Goal: Task Accomplishment & Management: Use online tool/utility

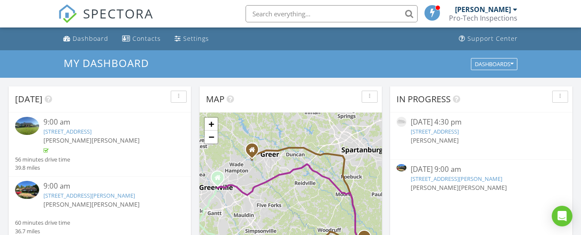
click at [273, 12] on input "text" at bounding box center [331, 13] width 172 height 17
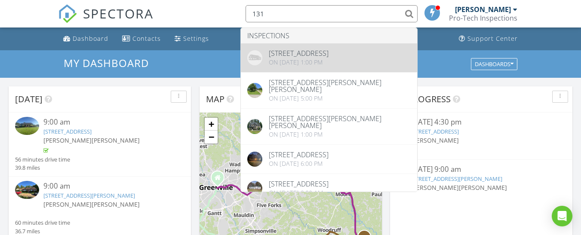
type input "131"
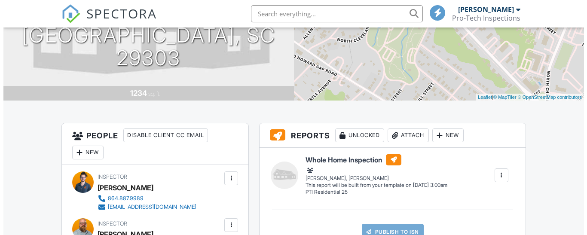
scroll to position [215, 0]
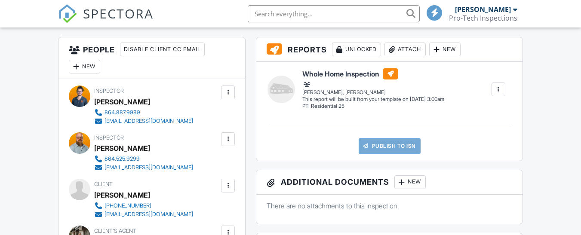
click at [447, 46] on div "New" at bounding box center [444, 50] width 31 height 14
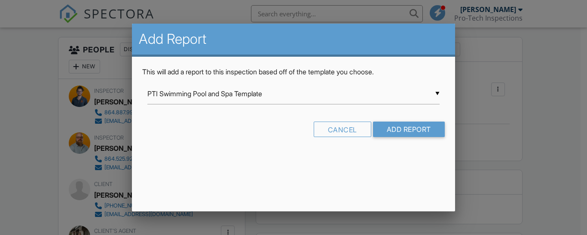
click at [438, 94] on input "PTI Swimming Pool and Spa Template" at bounding box center [293, 93] width 292 height 21
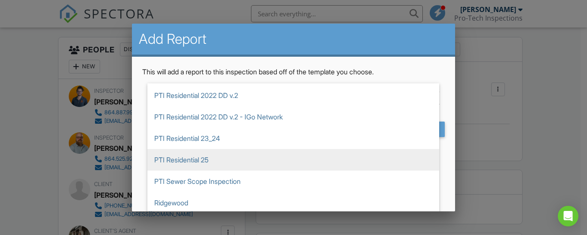
scroll to position [450, 0]
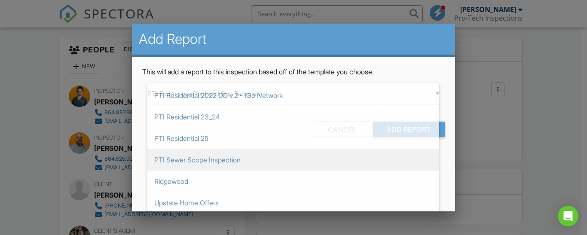
click at [206, 160] on span "PTI Sewer Scope Inspection" at bounding box center [293, 159] width 292 height 21
type input "PTI Sewer Scope Inspection"
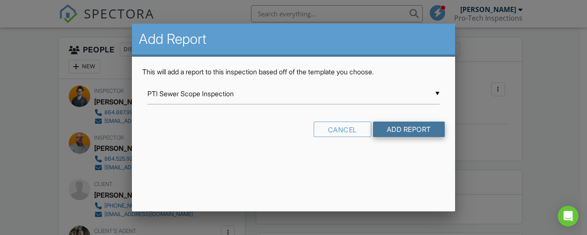
click at [406, 126] on input "Add Report" at bounding box center [409, 129] width 72 height 15
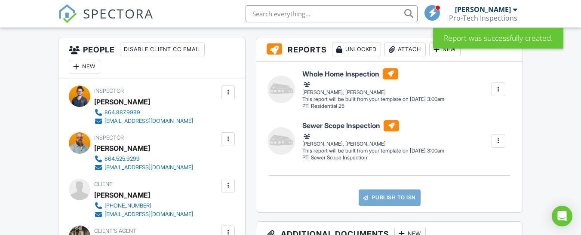
click at [496, 138] on div at bounding box center [498, 141] width 9 height 9
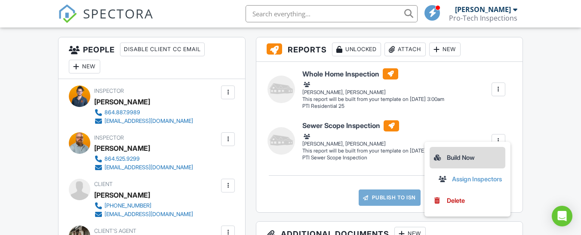
click at [458, 156] on div "Build Now" at bounding box center [467, 158] width 69 height 10
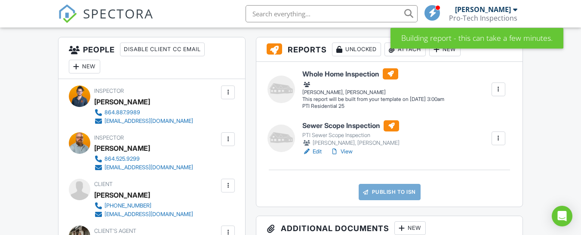
click at [337, 124] on h6 "Sewer Scope Inspection" at bounding box center [350, 125] width 97 height 11
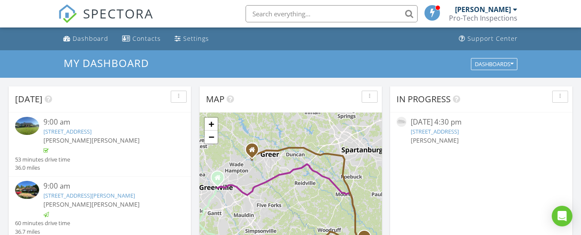
scroll to position [4, 4]
click at [60, 132] on link "4481 Cross Anchor Rd, Enoree, SC 29335" at bounding box center [67, 132] width 48 height 8
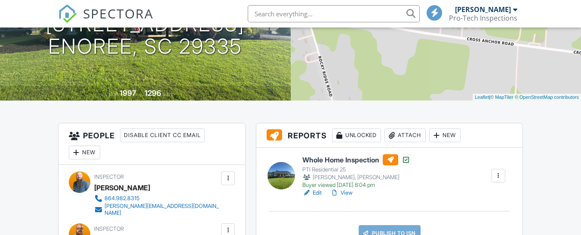
click at [441, 132] on div at bounding box center [436, 135] width 9 height 9
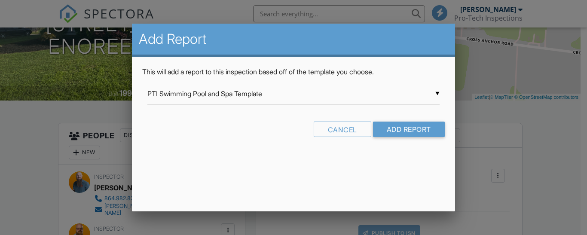
click at [438, 90] on div "▼ PTI Swimming Pool and Spa Template PTI Swimming Pool and Spa Template Valley …" at bounding box center [293, 93] width 292 height 21
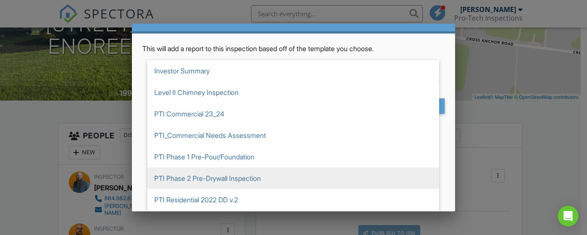
scroll to position [450, 0]
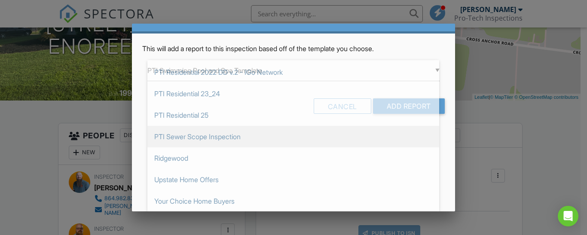
click at [200, 134] on span "PTI Sewer Scope Inspection" at bounding box center [293, 136] width 292 height 21
type input "PTI Sewer Scope Inspection"
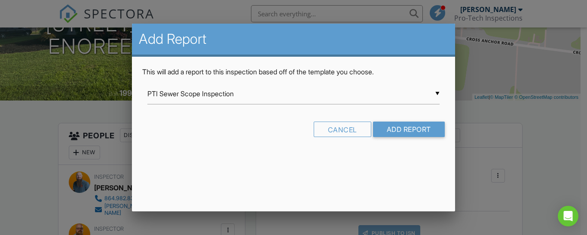
scroll to position [0, 0]
click at [402, 125] on input "Add Report" at bounding box center [409, 129] width 72 height 15
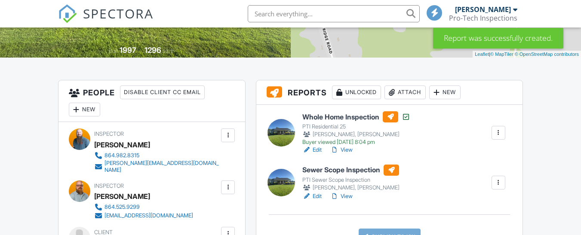
click at [336, 169] on h6 "Sewer Scope Inspection" at bounding box center [350, 170] width 97 height 11
